Goal: Navigation & Orientation: Go to known website

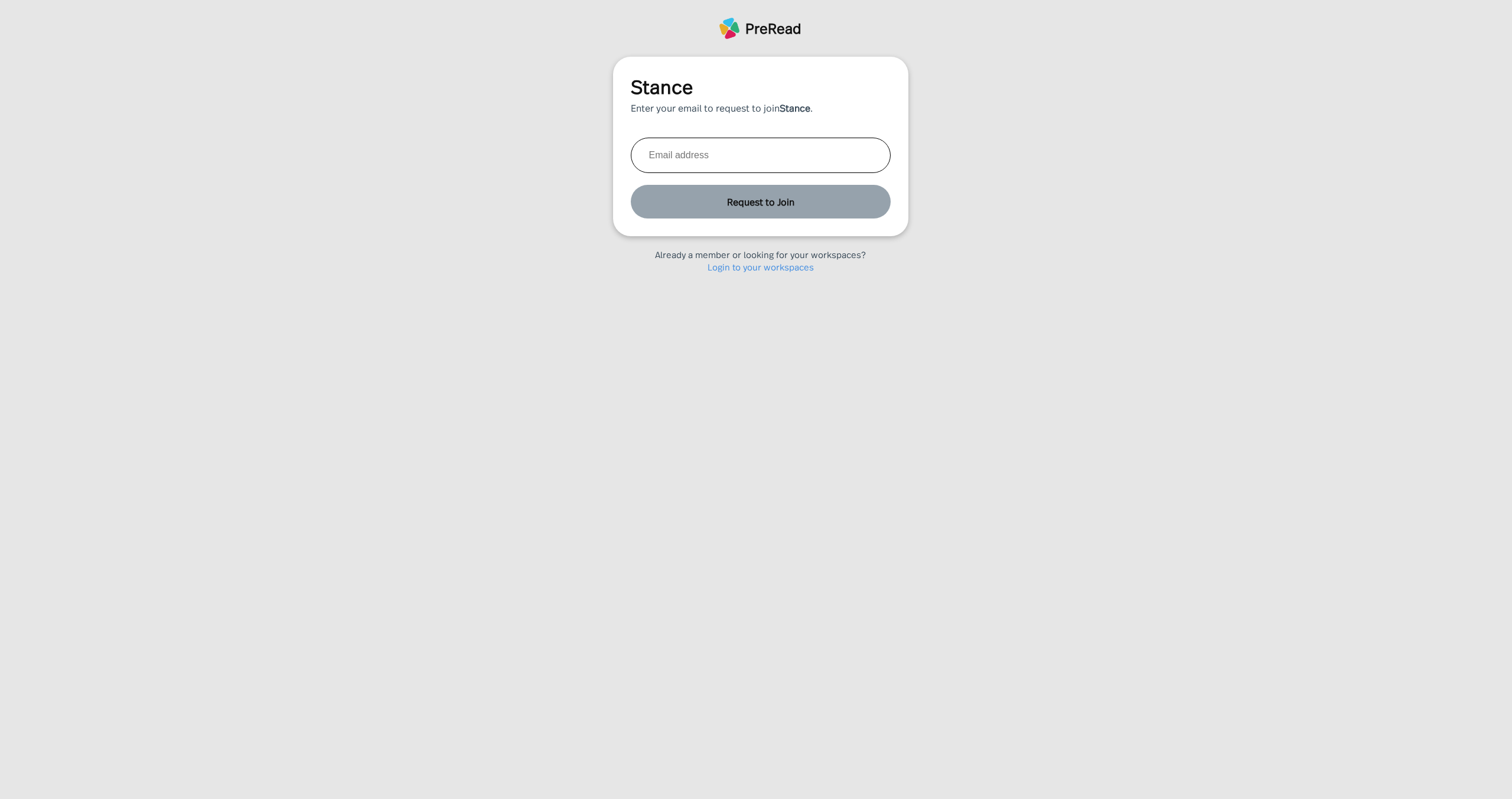
click at [740, 269] on link "Login to your workspaces" at bounding box center [761, 266] width 106 height 12
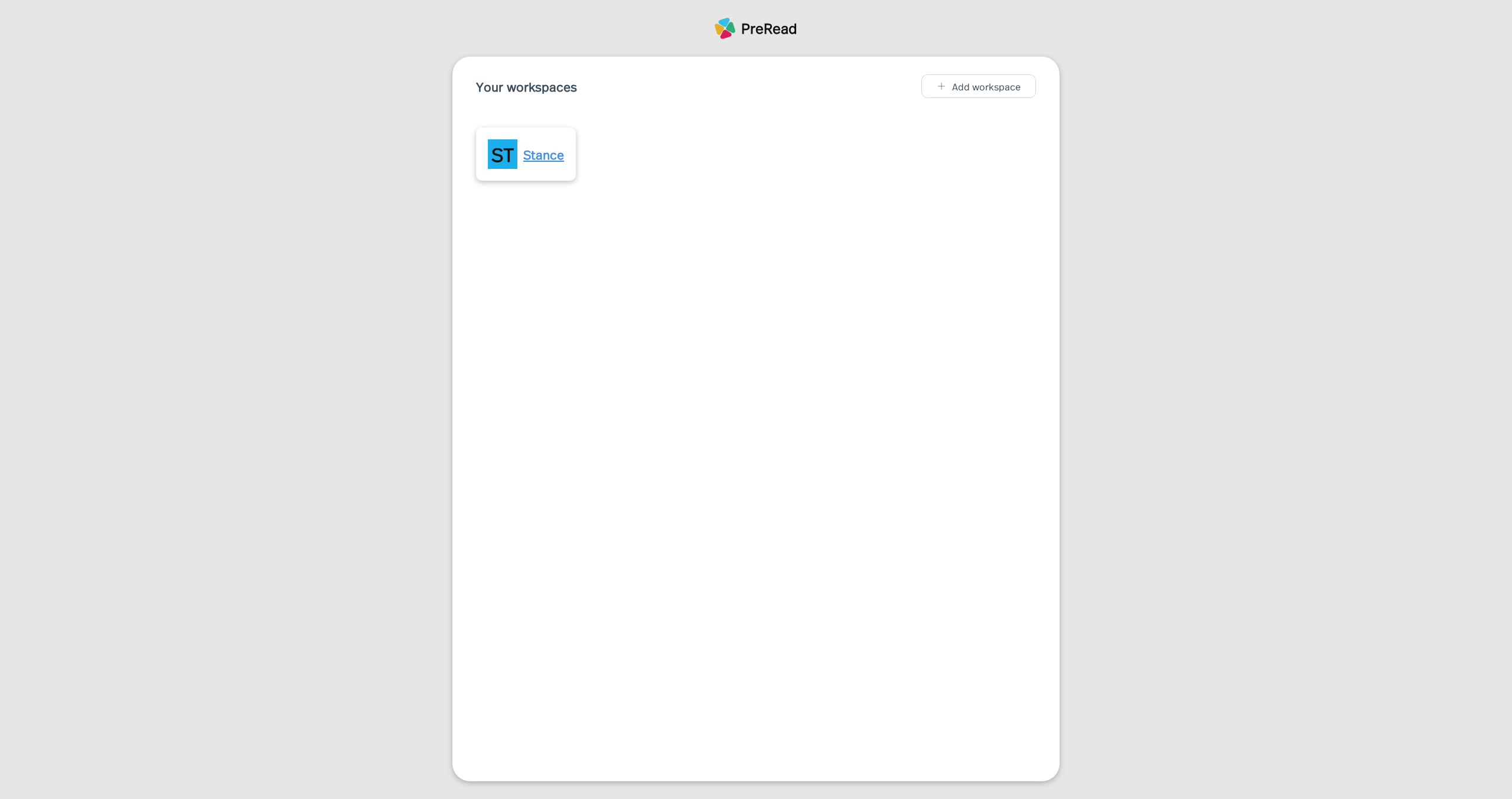
click at [552, 151] on div "Stance" at bounding box center [543, 154] width 41 height 19
